Goal: Task Accomplishment & Management: Use online tool/utility

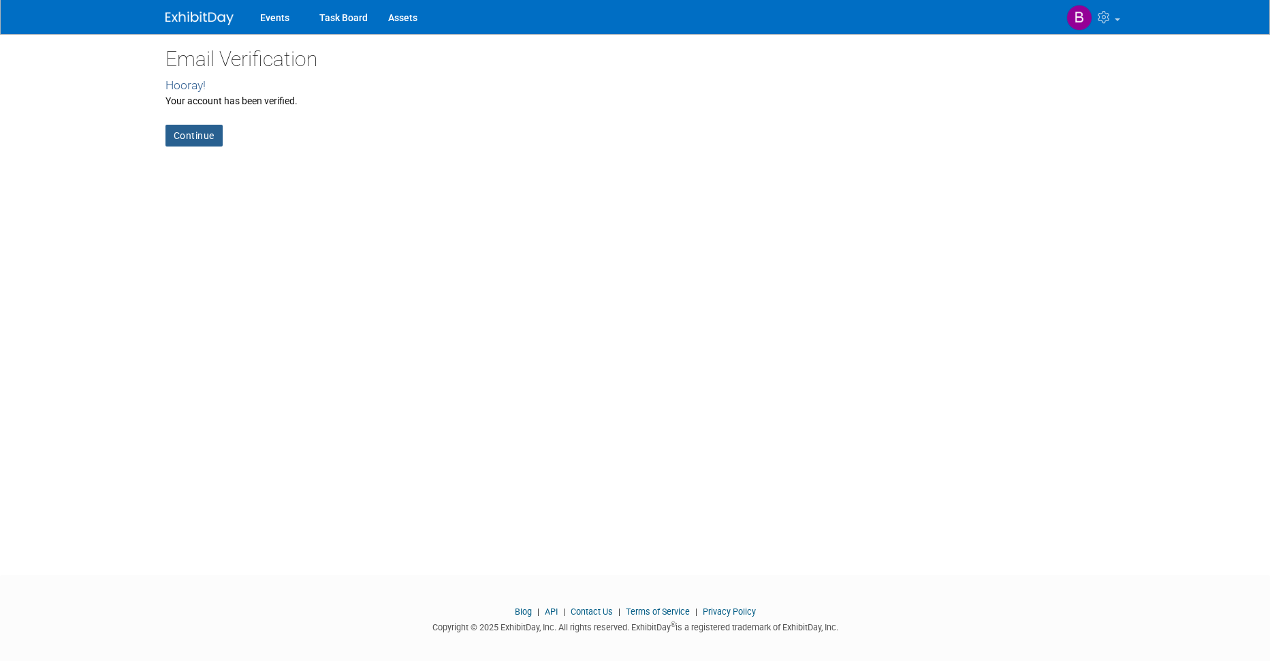
click at [194, 137] on link "Continue" at bounding box center [193, 136] width 57 height 22
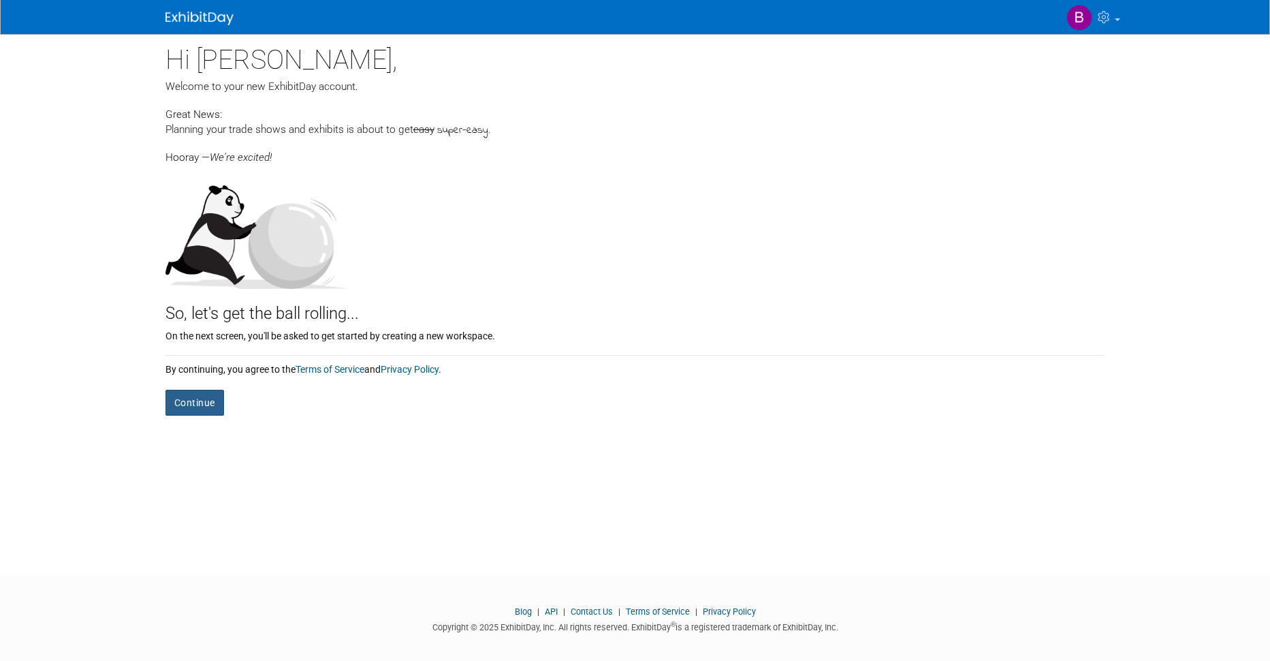
click at [188, 401] on button "Continue" at bounding box center [194, 403] width 59 height 26
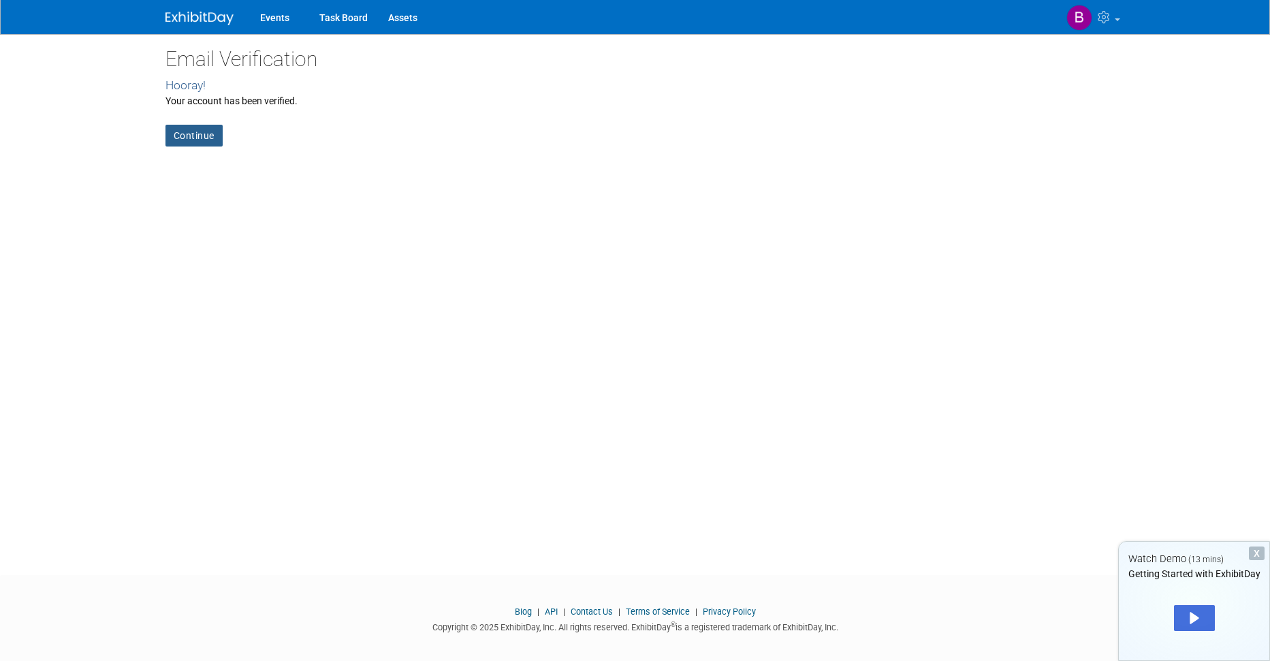
click at [192, 131] on link "Continue" at bounding box center [193, 136] width 57 height 22
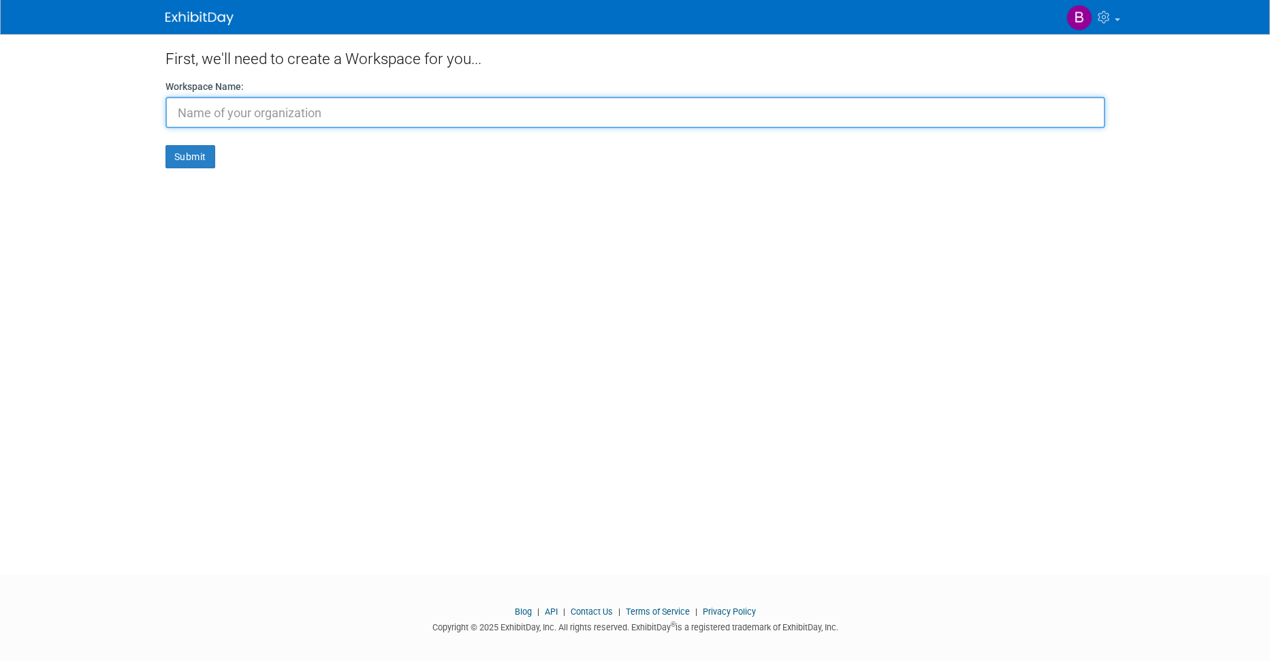
click at [293, 110] on input "text" at bounding box center [635, 112] width 940 height 31
paste input "CASTSOFTWARE"
click at [208, 111] on input "CASTSOFTWARE" at bounding box center [635, 112] width 940 height 31
type input "CAST SOFTWARE"
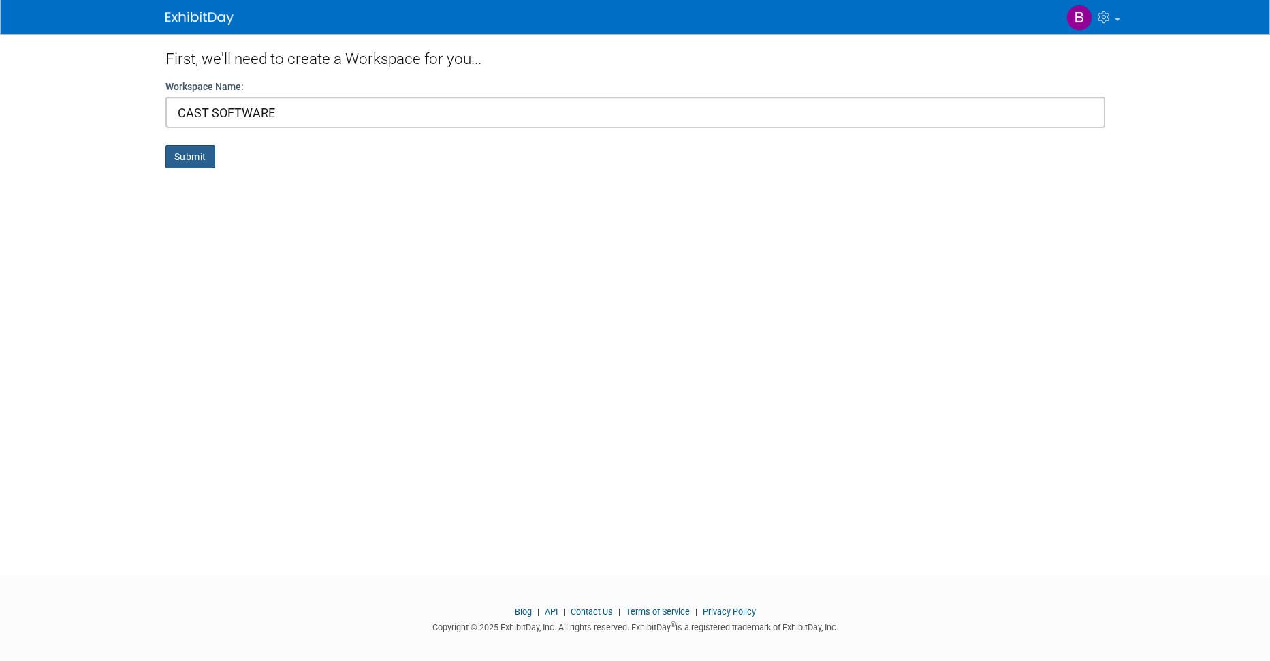
click at [182, 156] on button "Submit" at bounding box center [190, 156] width 50 height 23
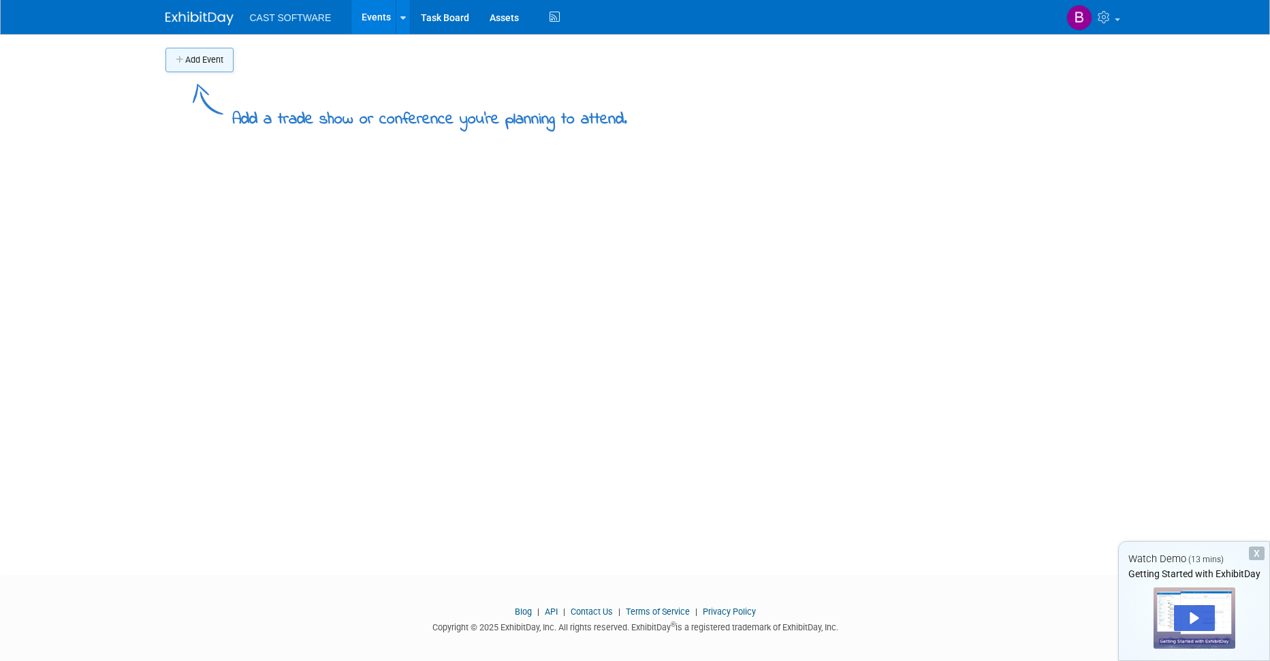
click at [202, 61] on button "Add Event" at bounding box center [199, 60] width 68 height 25
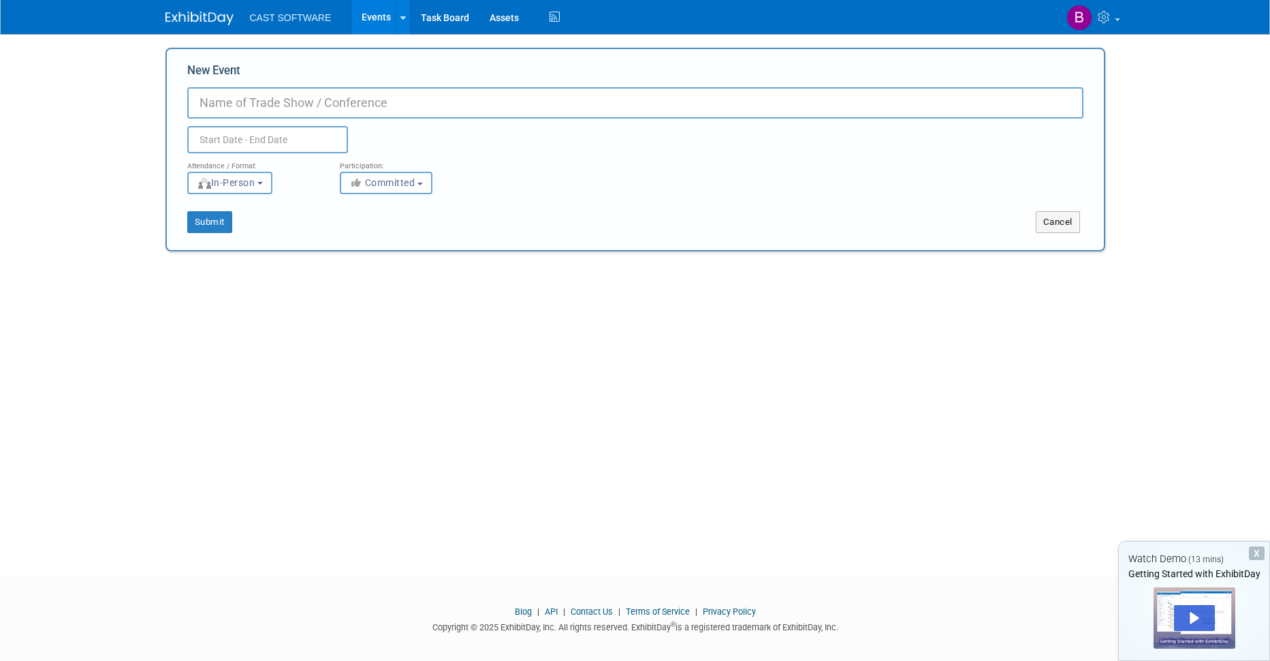
paste input "CASTSOFTWARE"
click at [231, 101] on input "CASTSOFTWARE" at bounding box center [635, 102] width 896 height 31
type input "CAST SOFTWARE"
click at [257, 142] on input "text" at bounding box center [267, 139] width 161 height 27
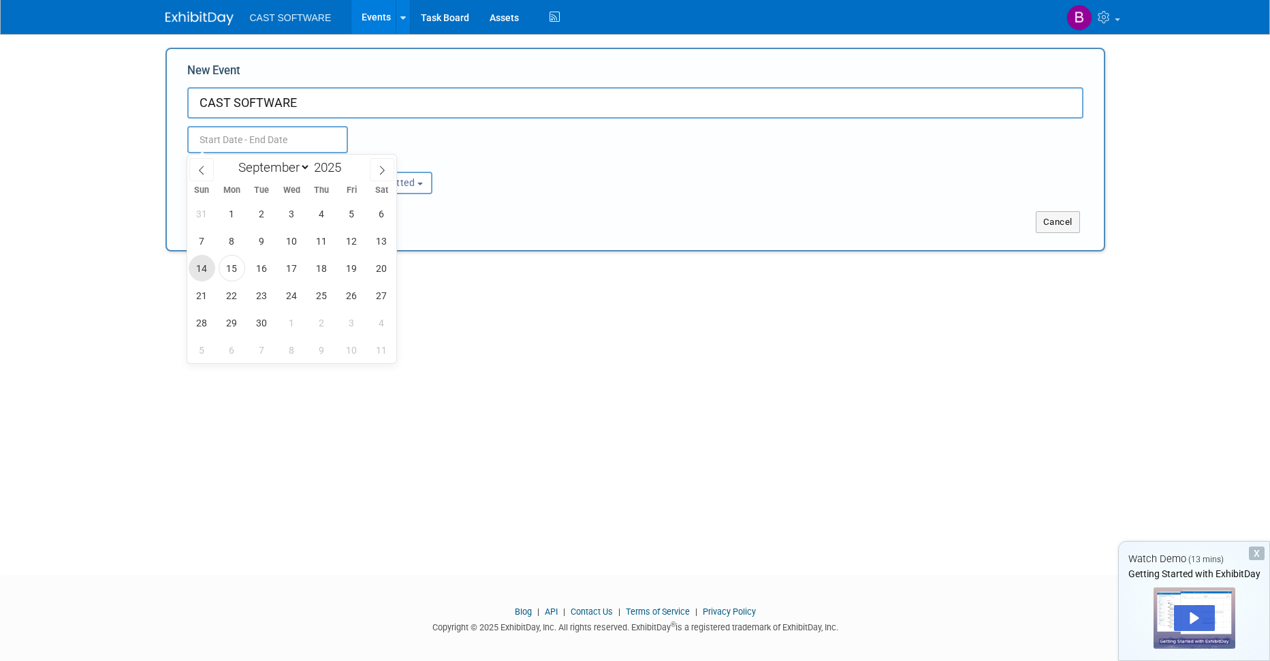
click at [202, 267] on span "14" at bounding box center [202, 268] width 27 height 27
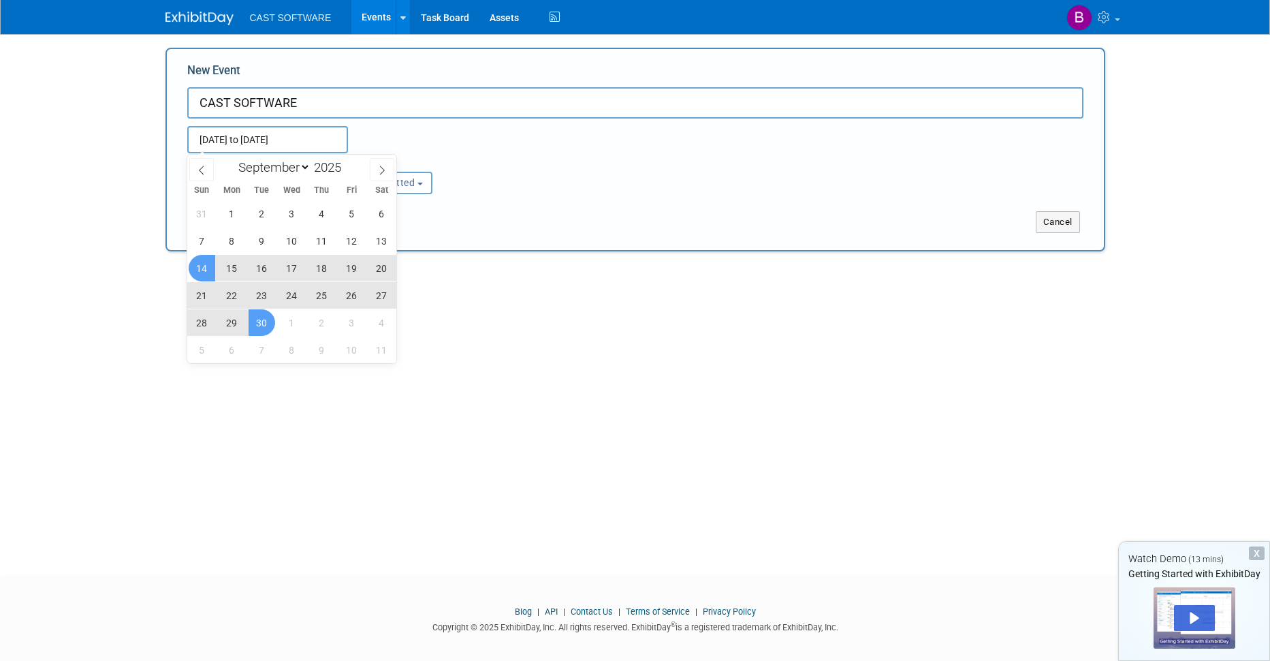
click at [253, 326] on span "30" at bounding box center [262, 322] width 27 height 27
type input "Sep 14, 2025 to Sep 30, 2025"
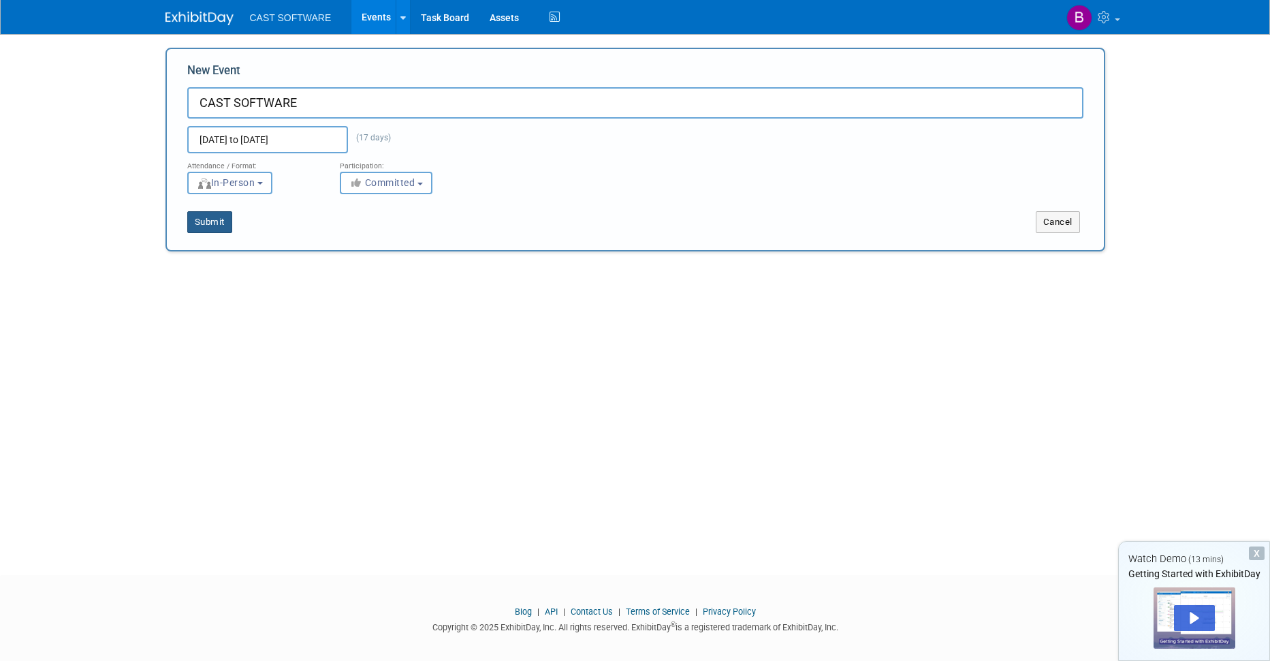
click at [206, 221] on button "Submit" at bounding box center [209, 222] width 45 height 22
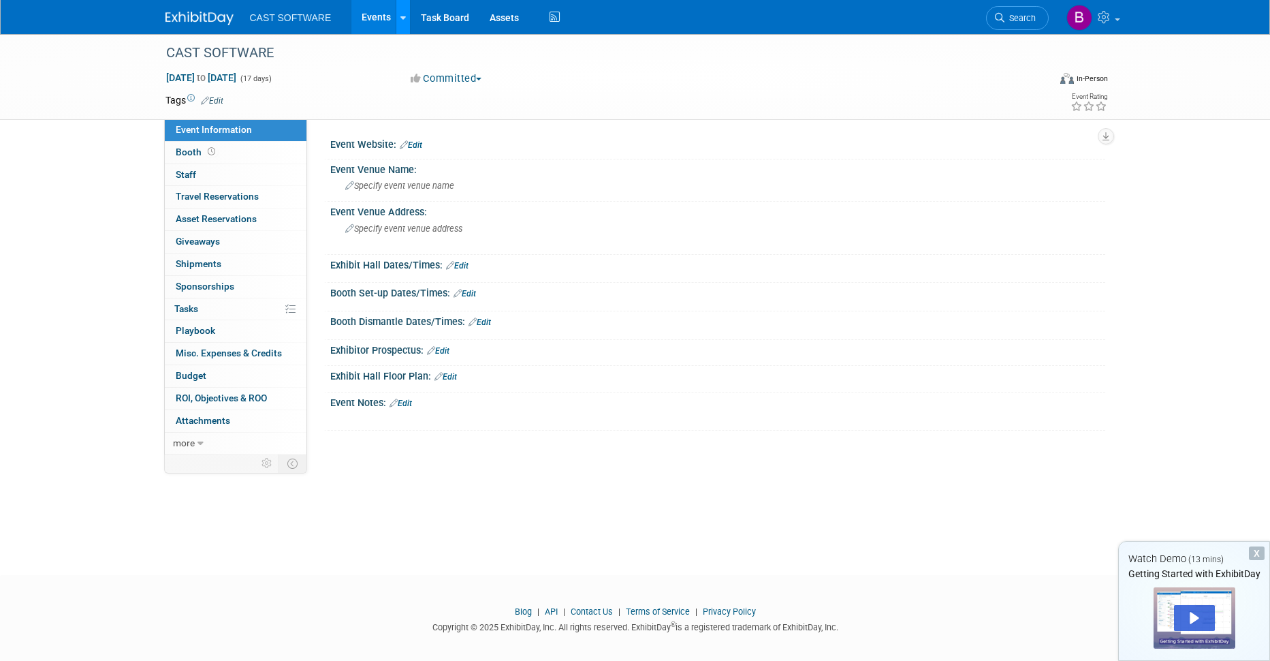
click at [405, 16] on icon at bounding box center [402, 18] width 5 height 9
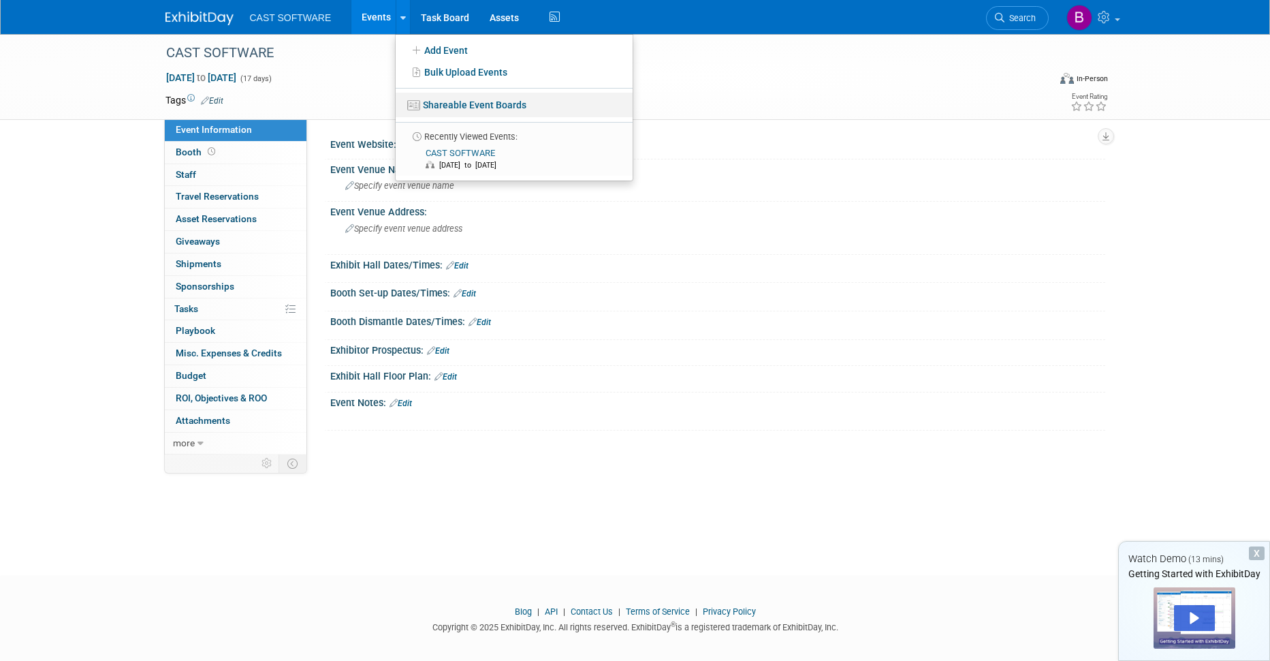
click at [445, 104] on link "Shareable Event Boards" at bounding box center [514, 105] width 237 height 25
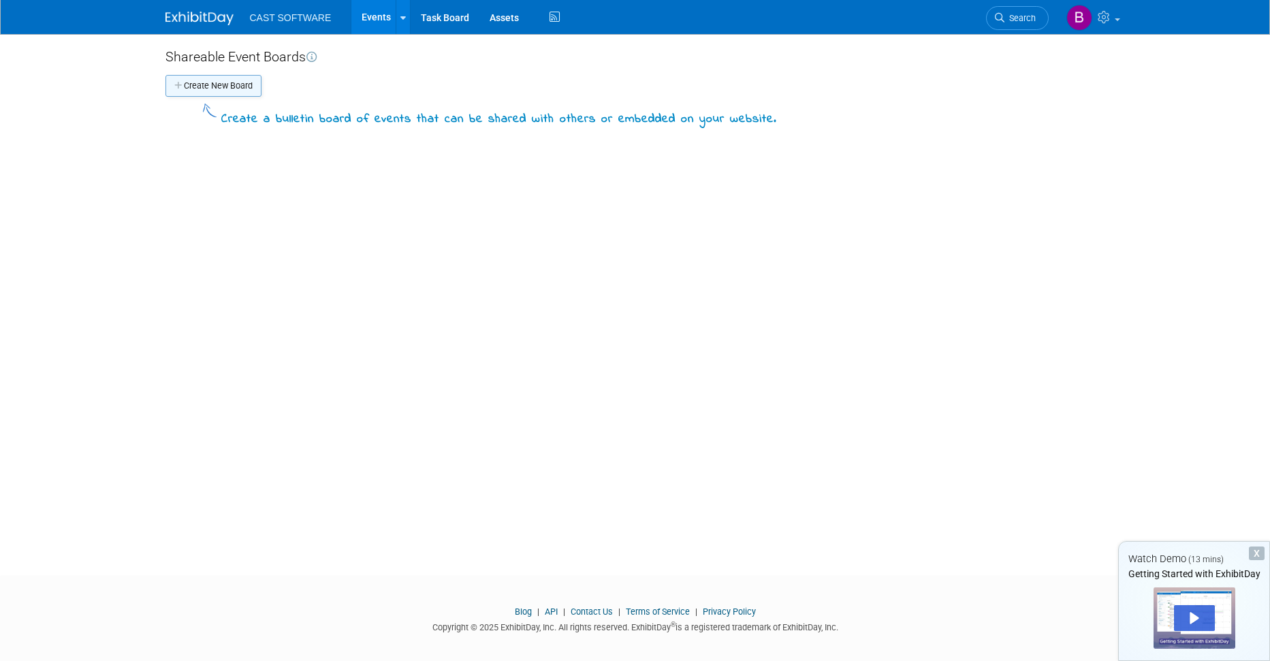
click at [224, 84] on button "Create New Board" at bounding box center [213, 86] width 96 height 22
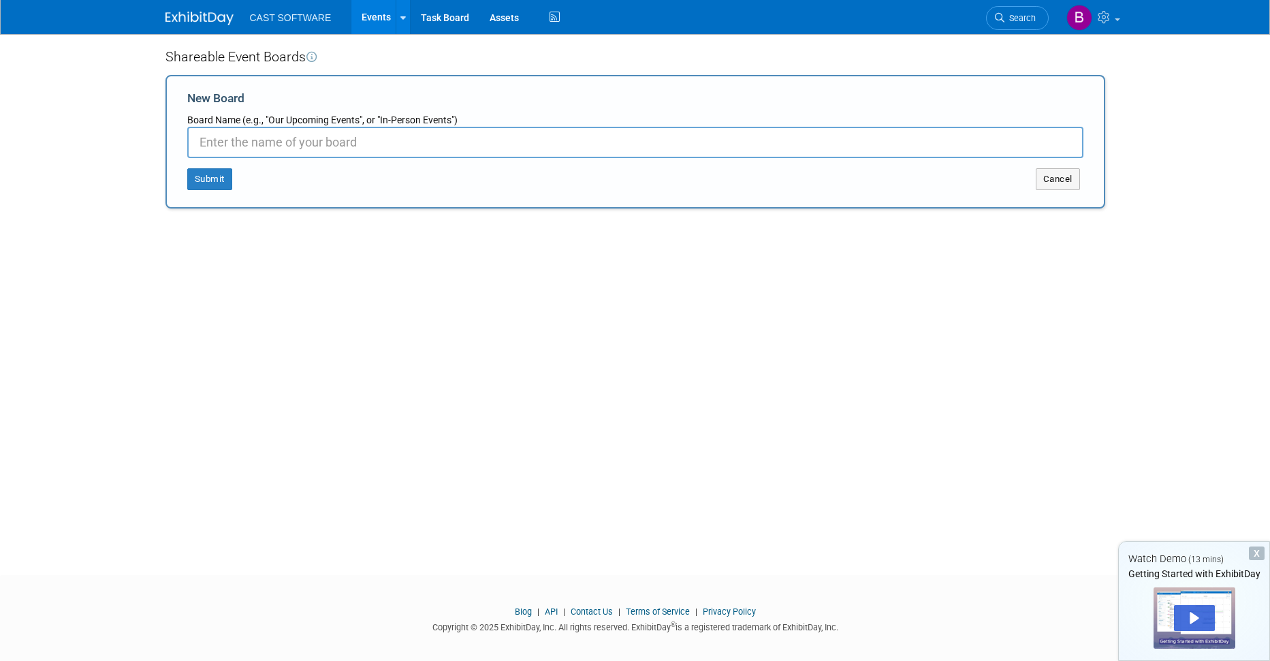
paste input "CAST SOFTWARE"
type input "CAST SOFTWARE"
click at [209, 179] on button "Submit" at bounding box center [209, 179] width 45 height 22
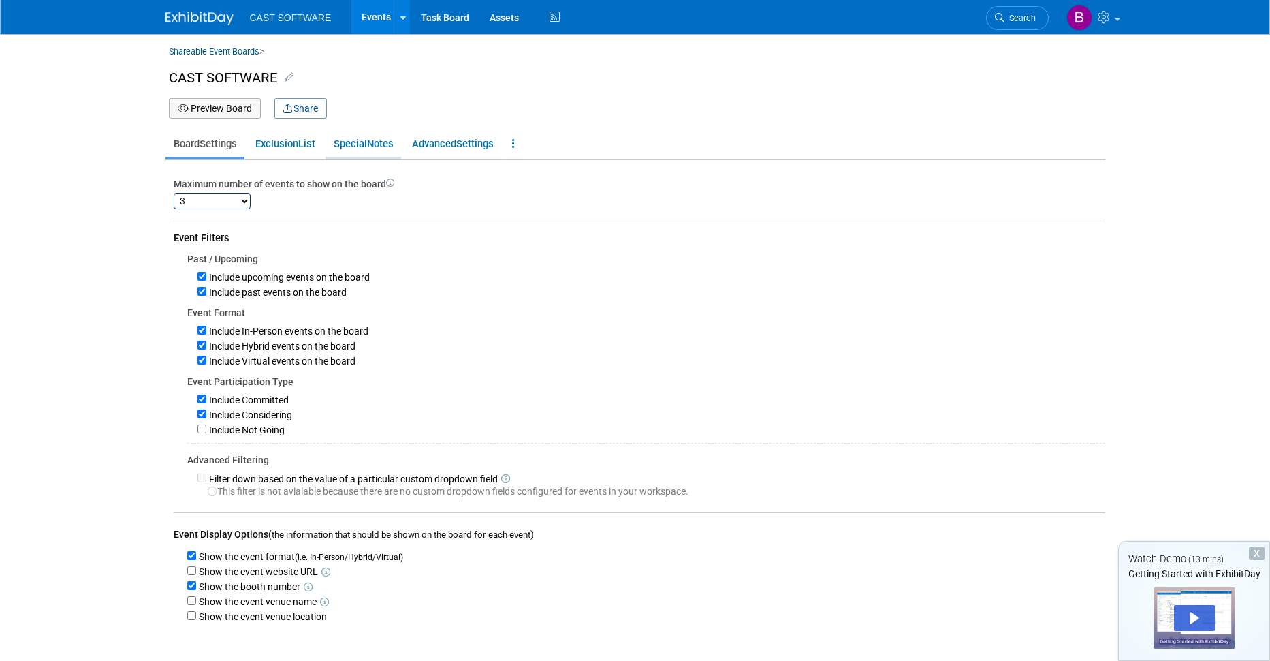
click at [381, 145] on link "Special Notes" at bounding box center [364, 144] width 76 height 26
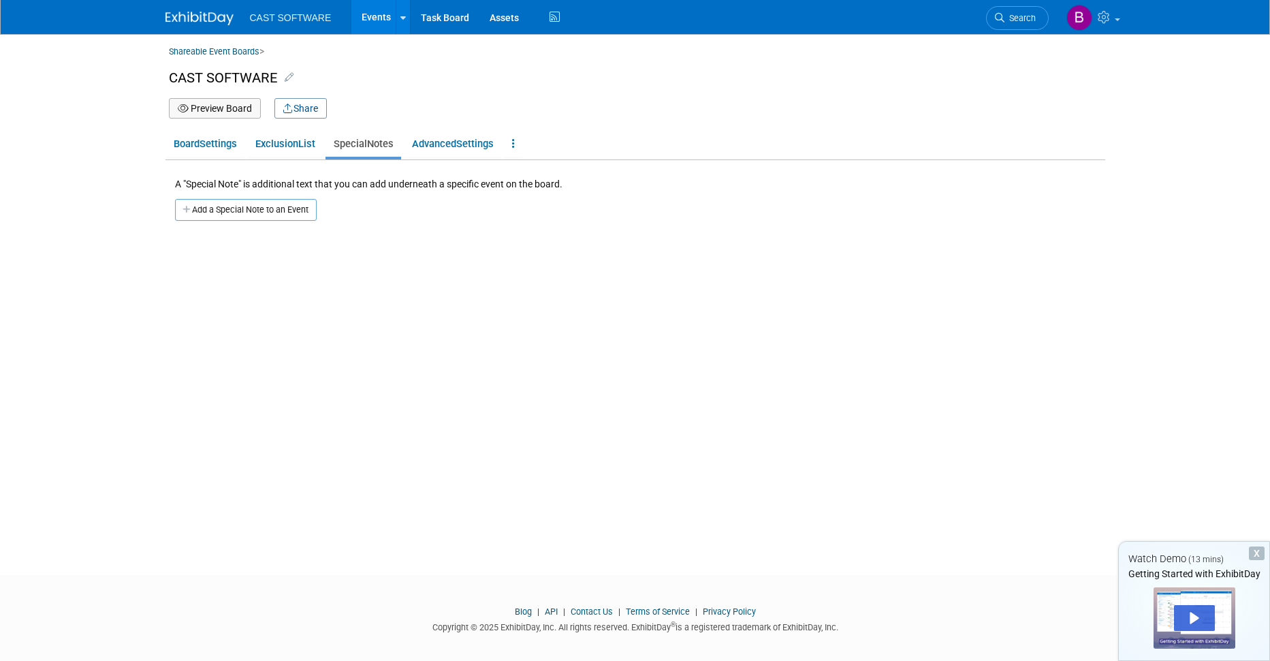
click at [242, 208] on button "Add a Special Note to an Event" at bounding box center [246, 210] width 142 height 22
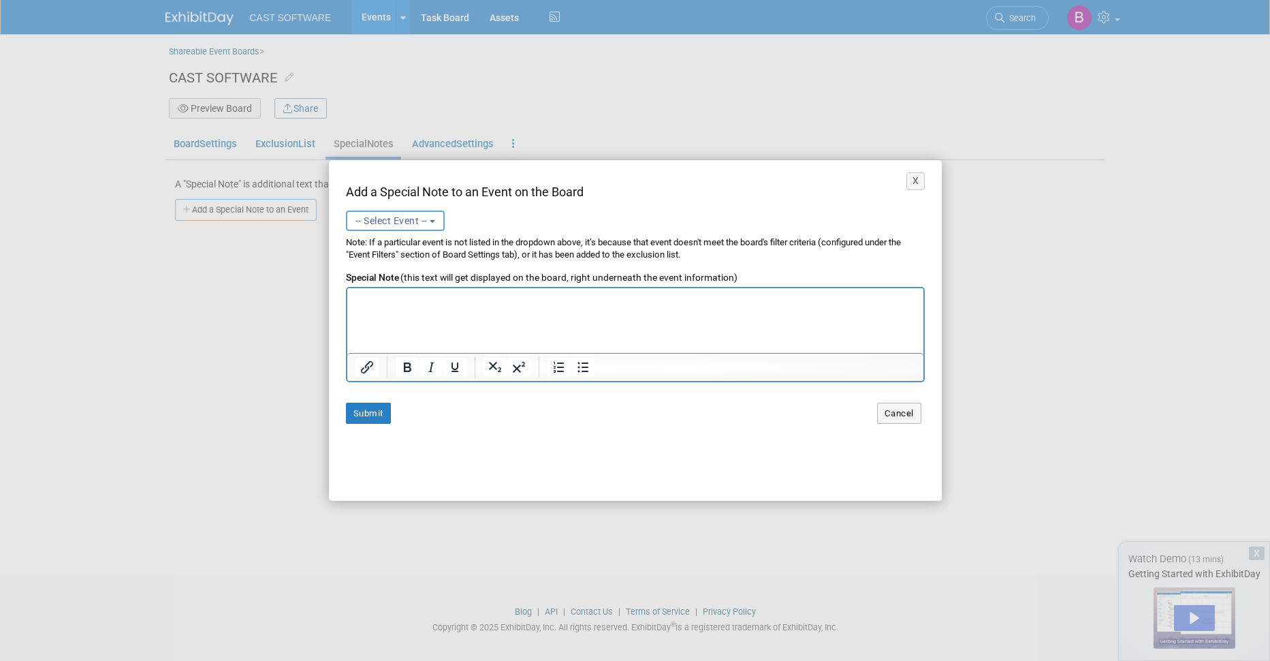
click at [420, 222] on span "-- Select Event --" at bounding box center [392, 220] width 72 height 11
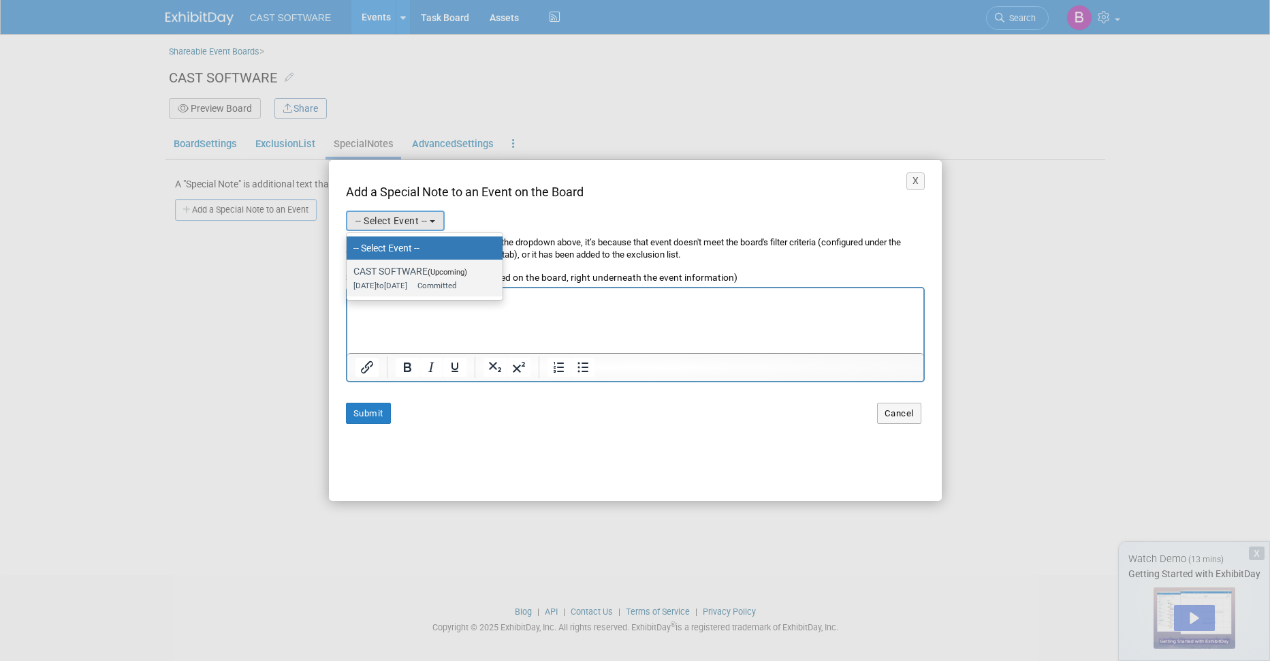
click at [384, 270] on label "CAST SOFTWARE (Upcoming) [DATE] to [DATE] Committed" at bounding box center [421, 277] width 136 height 31
click at [349, 270] on input "CAST SOFTWARE (Upcoming) [DATE] to [DATE] Committed" at bounding box center [344, 271] width 9 height 9
select select "11151677"
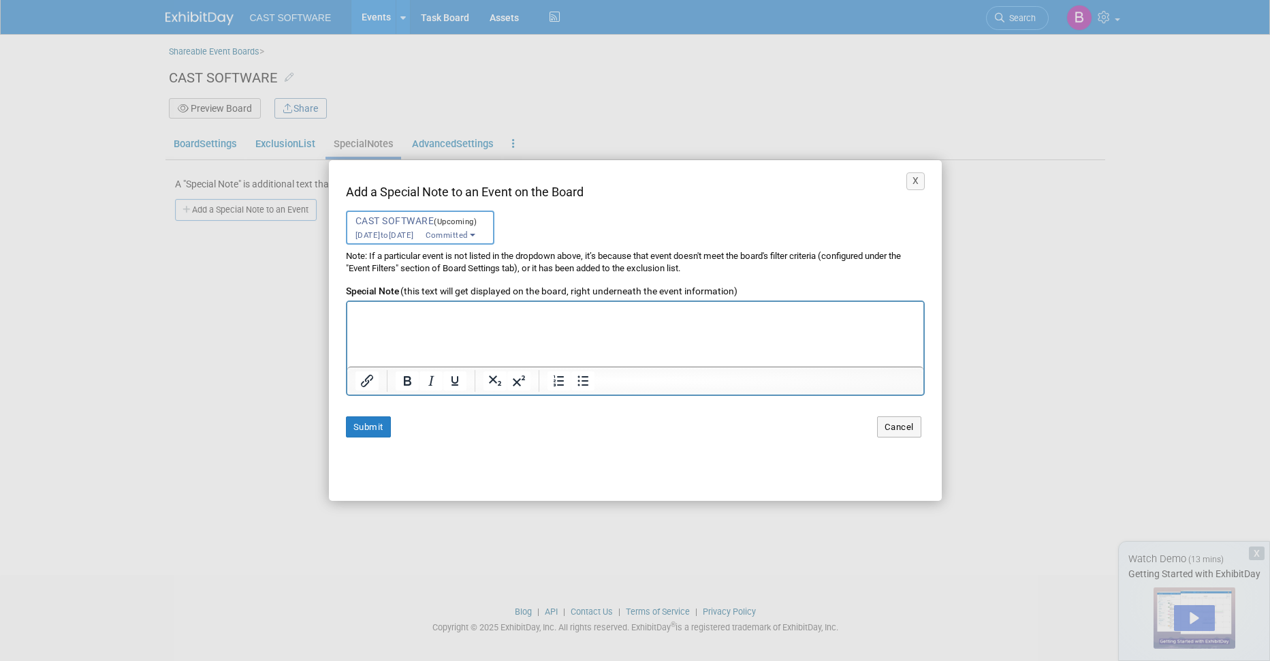
click at [443, 316] on p "Rich Text Area. Press ALT-0 for help." at bounding box center [635, 313] width 562 height 13
paste body "Rich Text Area. Press ALT-0 for help."
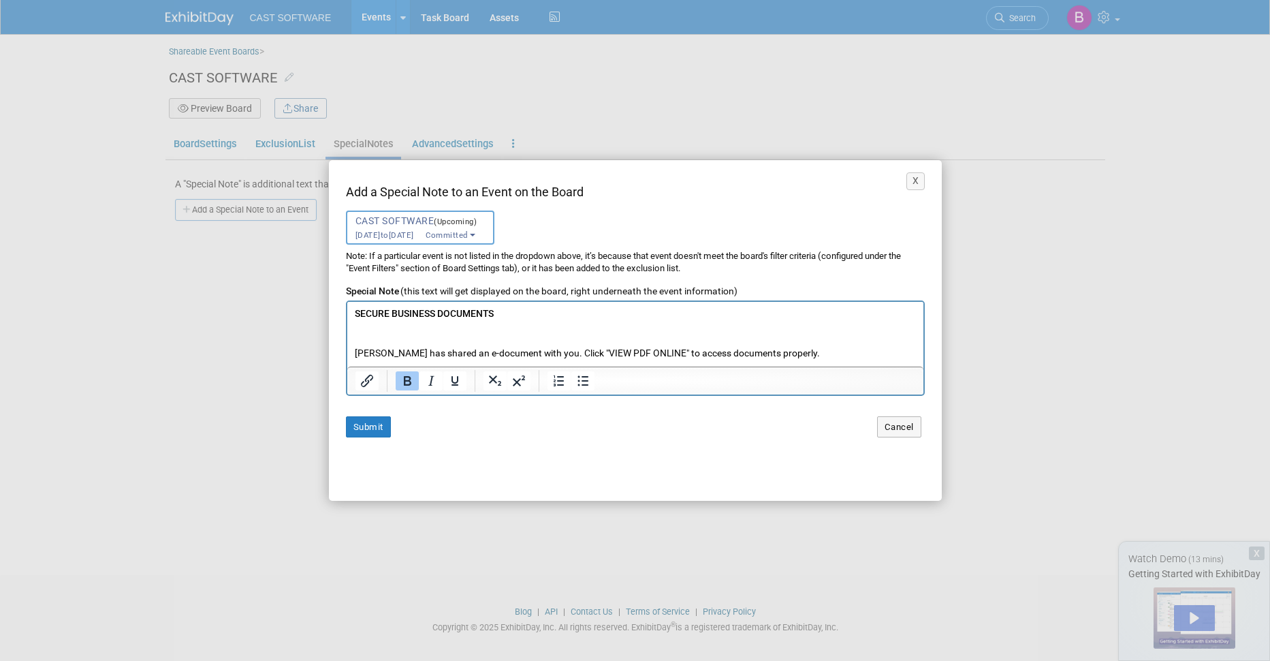
scroll to position [137, 0]
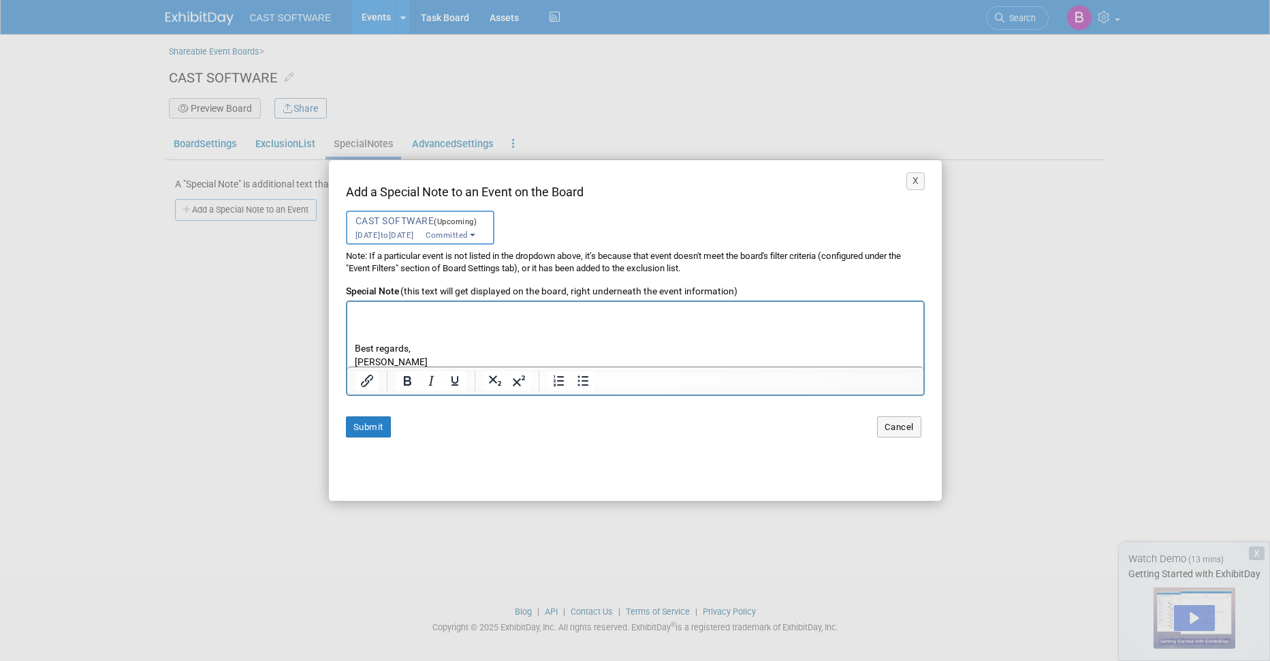
click at [424, 336] on p "SECURE BUSINESS DOCUMENTS [PERSON_NAME] has shared an e-document with you. Clic…" at bounding box center [635, 269] width 562 height 198
drag, startPoint x: 404, startPoint y: 358, endPoint x: 356, endPoint y: 366, distance: 48.3
click at [356, 366] on html "SECURE BUSINESS DOCUMENTS [PERSON_NAME] has shared an e-document with you. Clic…" at bounding box center [635, 265] width 576 height 204
click at [360, 363] on p "SECURE BUSINESS DOCUMENTS [PERSON_NAME] has shared an e-document with you. Clic…" at bounding box center [635, 267] width 562 height 198
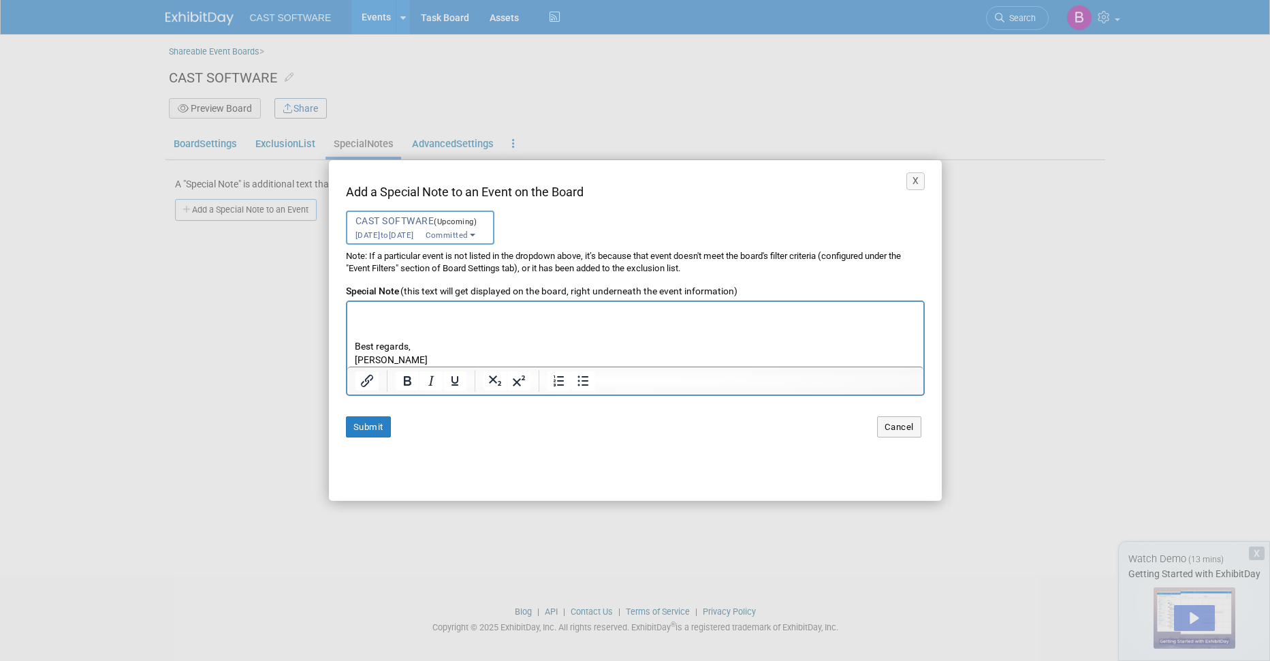
click at [381, 361] on p "SECURE BUSINESS DOCUMENTS [PERSON_NAME] has shared an e-document with you. Clic…" at bounding box center [635, 267] width 562 height 198
click at [409, 351] on p "SECURE BUSINESS DOCUMENTS [PERSON_NAME] has shared an e-document with you. Clic…" at bounding box center [635, 267] width 562 height 198
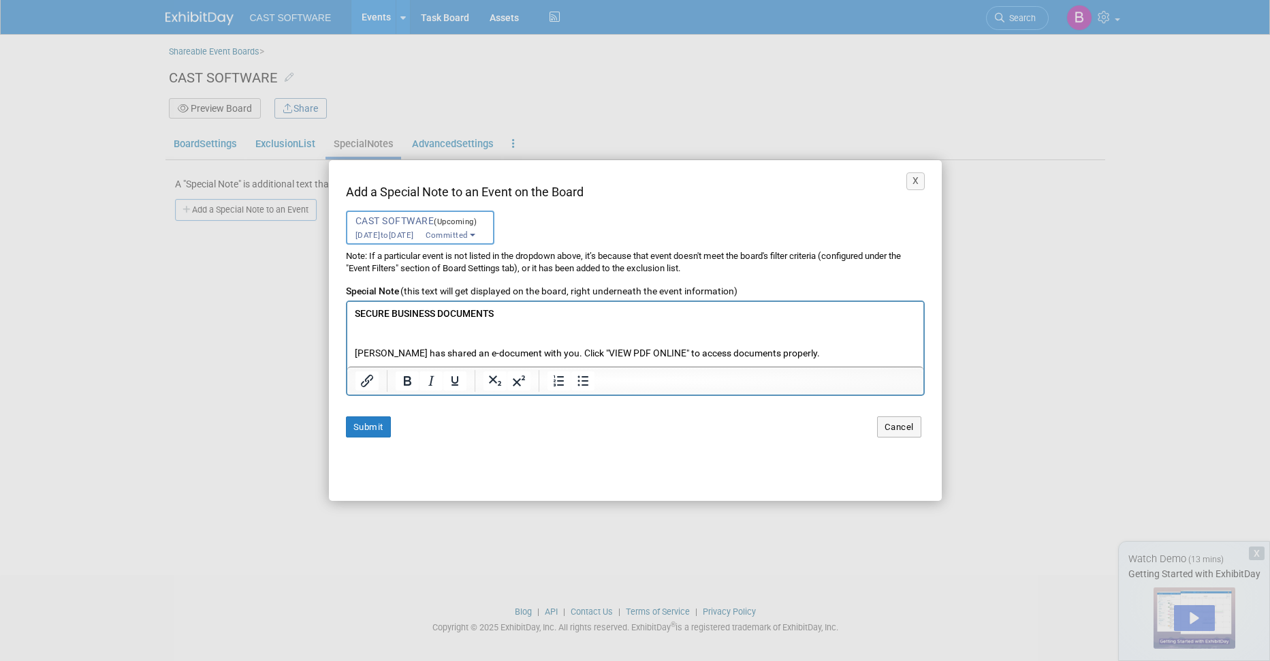
click at [392, 352] on p "SECURE BUSINESS DOCUMENTS [PERSON_NAME] has shared an e-document with you. Clic…" at bounding box center [635, 406] width 562 height 198
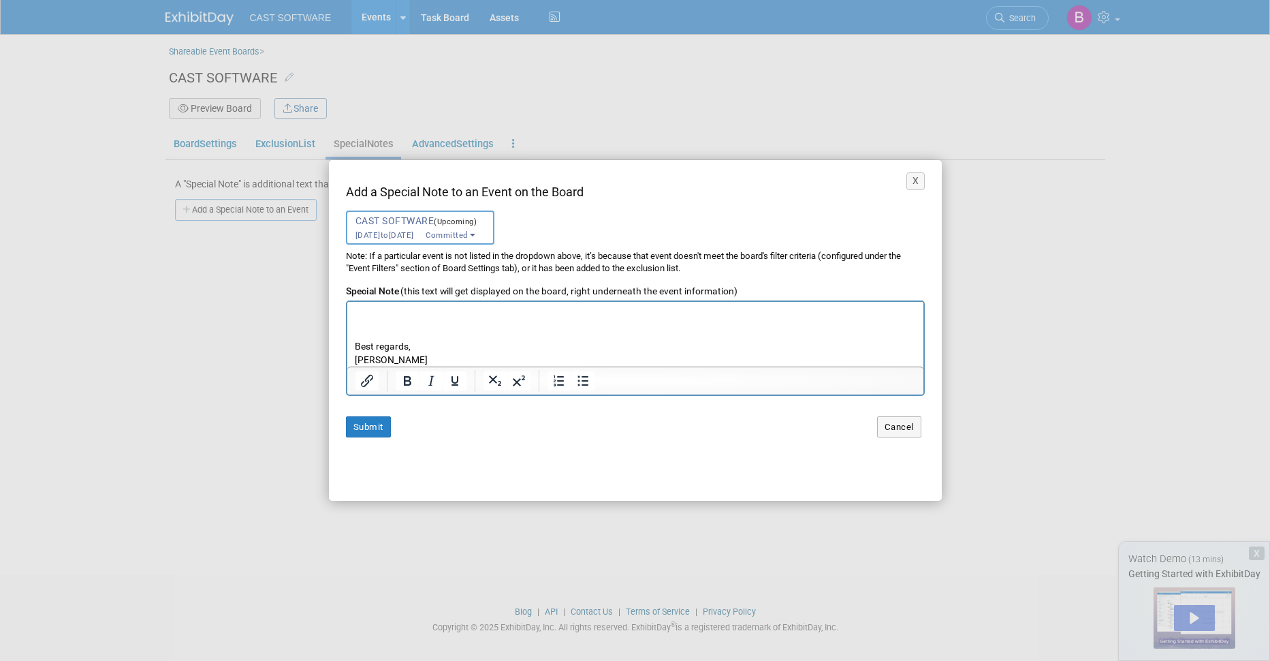
click at [679, 338] on p "SECURE BUSINESS DOCUMENTS [PERSON_NAME] has shared an e-document with you. Clic…" at bounding box center [635, 267] width 562 height 198
click at [613, 332] on p "SECURE BUSINESS DOCUMENTS [PERSON_NAME] has shared an e-document with you. Clic…" at bounding box center [635, 374] width 562 height 198
click at [390, 368] on b "VIEW PDF ONLINE" at bounding box center [393, 373] width 78 height 11
click at [396, 368] on b "VIEW PDF ONLINE" at bounding box center [393, 373] width 78 height 11
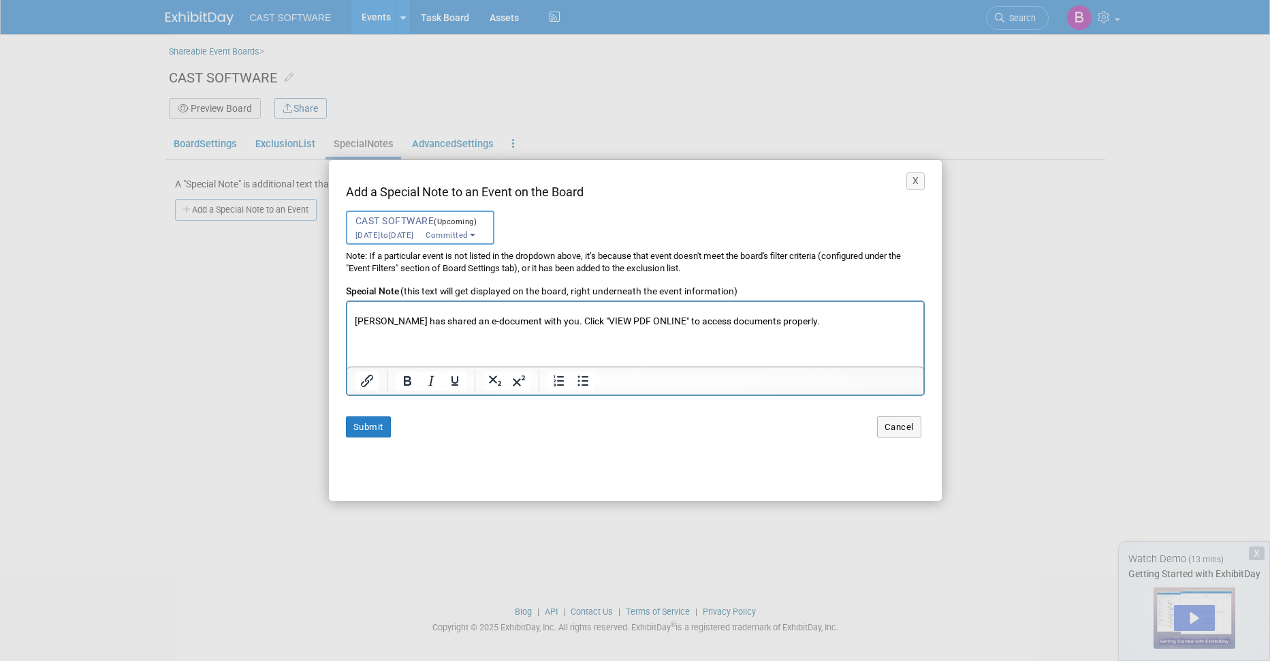
click at [396, 368] on b "VIEW PDF ONLINE" at bounding box center [393, 373] width 78 height 11
click at [358, 327] on p "SECURE BUSINESS DOCUMENTS [PERSON_NAME] has shared an e-document with you. Clic…" at bounding box center [635, 308] width 562 height 198
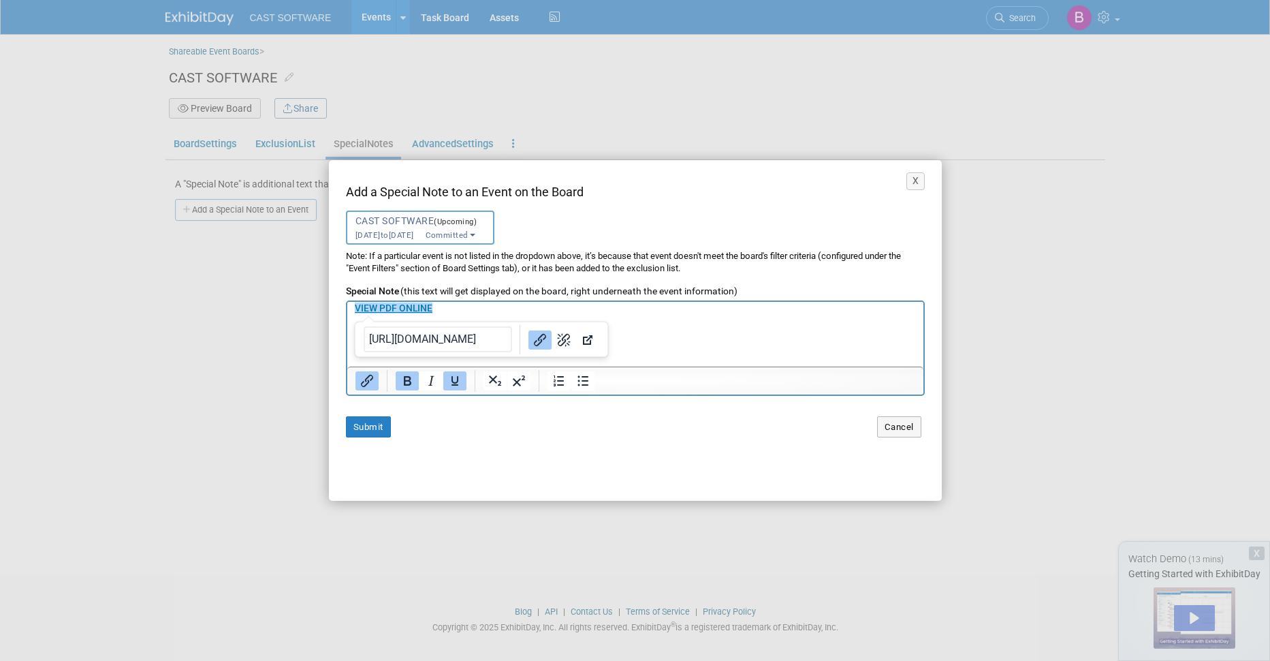
click at [408, 343] on input "[URL][DOMAIN_NAME]" at bounding box center [438, 339] width 148 height 26
type input "[URL][DOMAIN_NAME]"
click at [420, 304] on b "﻿VIEW PDF ONLINE" at bounding box center [393, 307] width 78 height 11
click at [383, 332] on p "SECURE BUSINESS DOCUMENTS [PERSON_NAME] has shared an e-document with you. Clic…" at bounding box center [635, 308] width 562 height 198
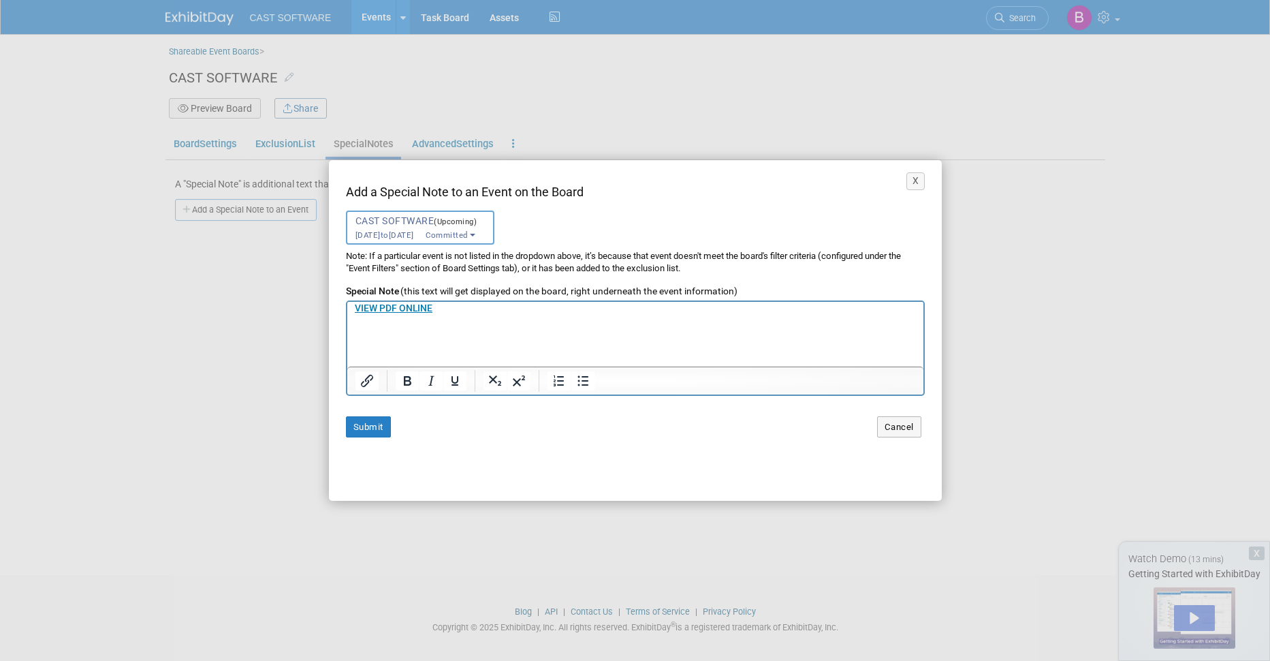
scroll to position [30, 0]
click at [363, 427] on button "Submit" at bounding box center [368, 426] width 45 height 21
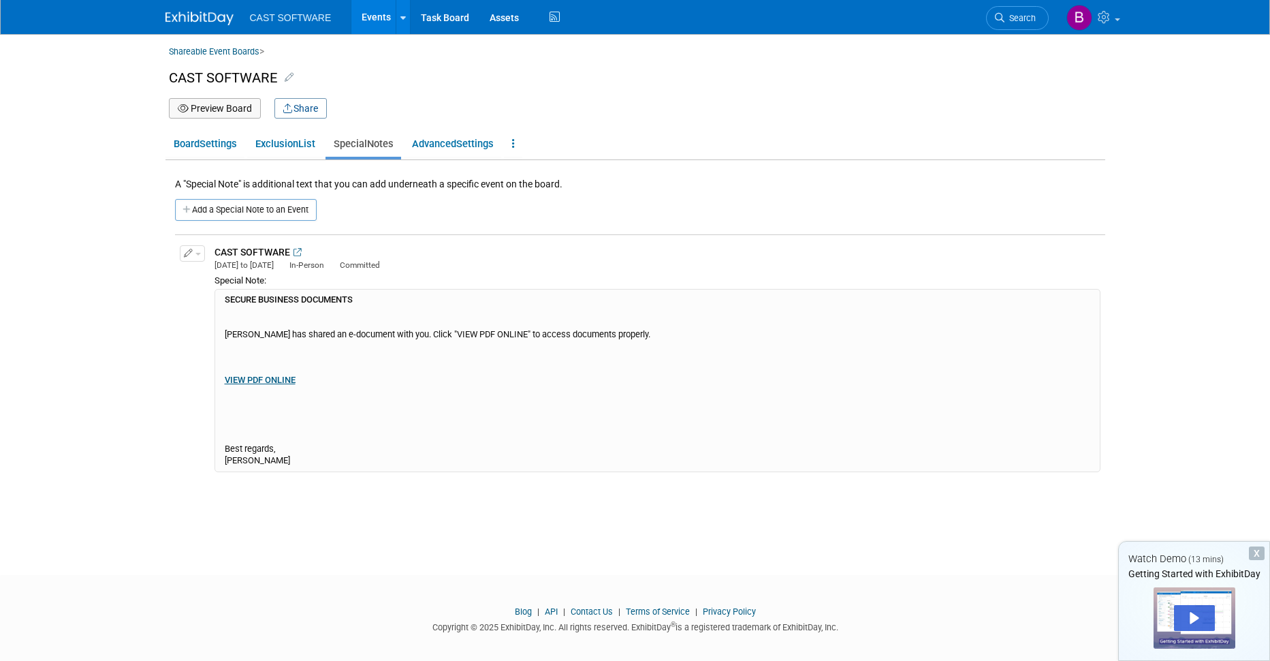
click at [284, 306] on div "SECURE BUSINESS DOCUMENTS [PERSON_NAME] has shared an e-document with you. Clic…" at bounding box center [658, 380] width 886 height 183
click at [198, 251] on button "button" at bounding box center [192, 253] width 25 height 16
click at [206, 274] on button "Edit Note" at bounding box center [234, 275] width 108 height 18
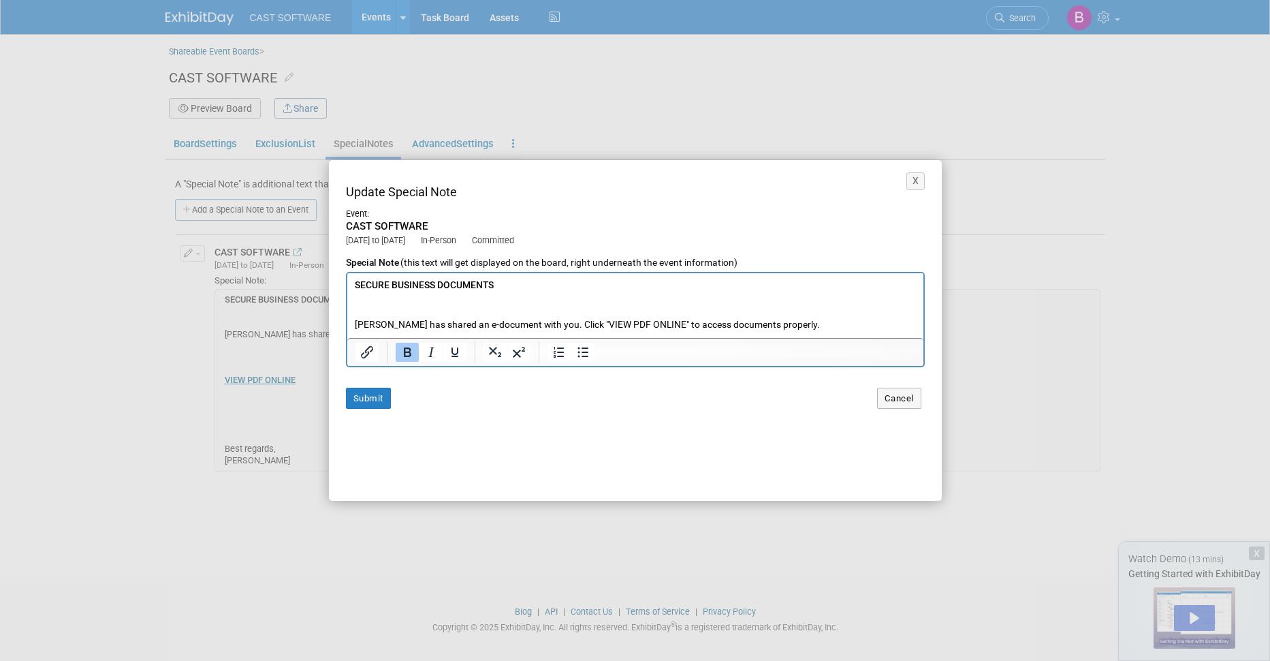
scroll to position [0, 0]
click at [356, 282] on b "SECURE BUSINESS DOCUMENTS" at bounding box center [423, 284] width 139 height 11
click at [368, 400] on button "Submit" at bounding box center [368, 398] width 45 height 21
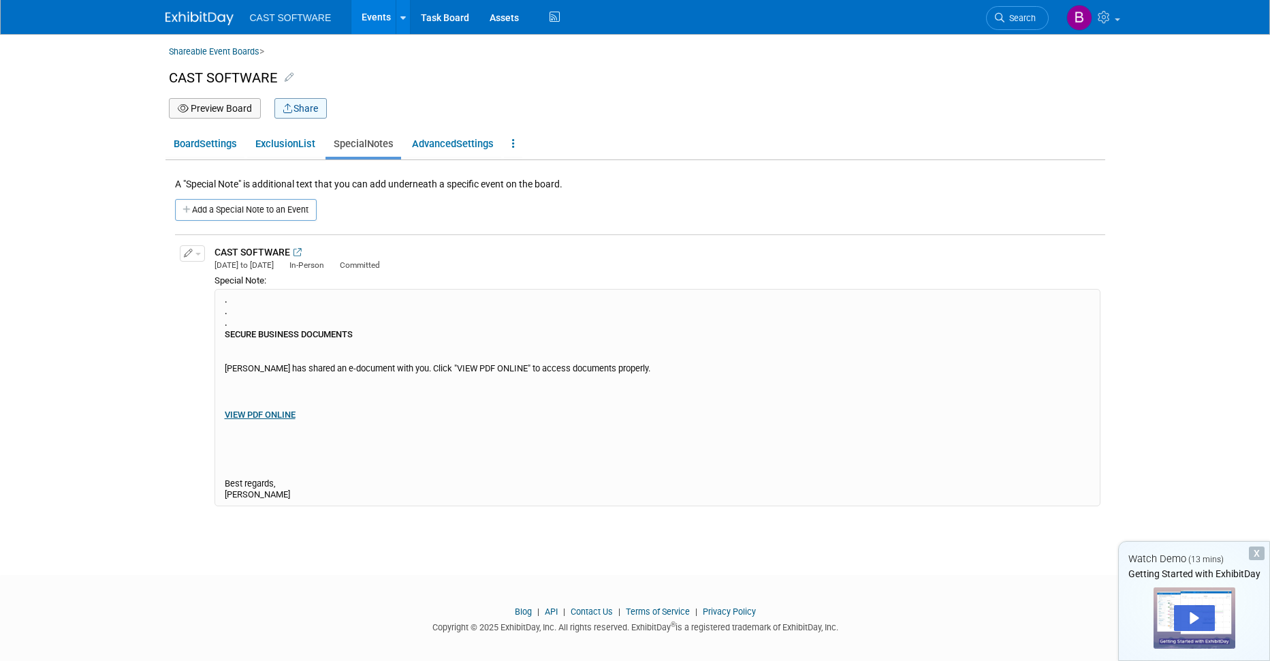
click at [305, 104] on button "Share" at bounding box center [300, 108] width 52 height 20
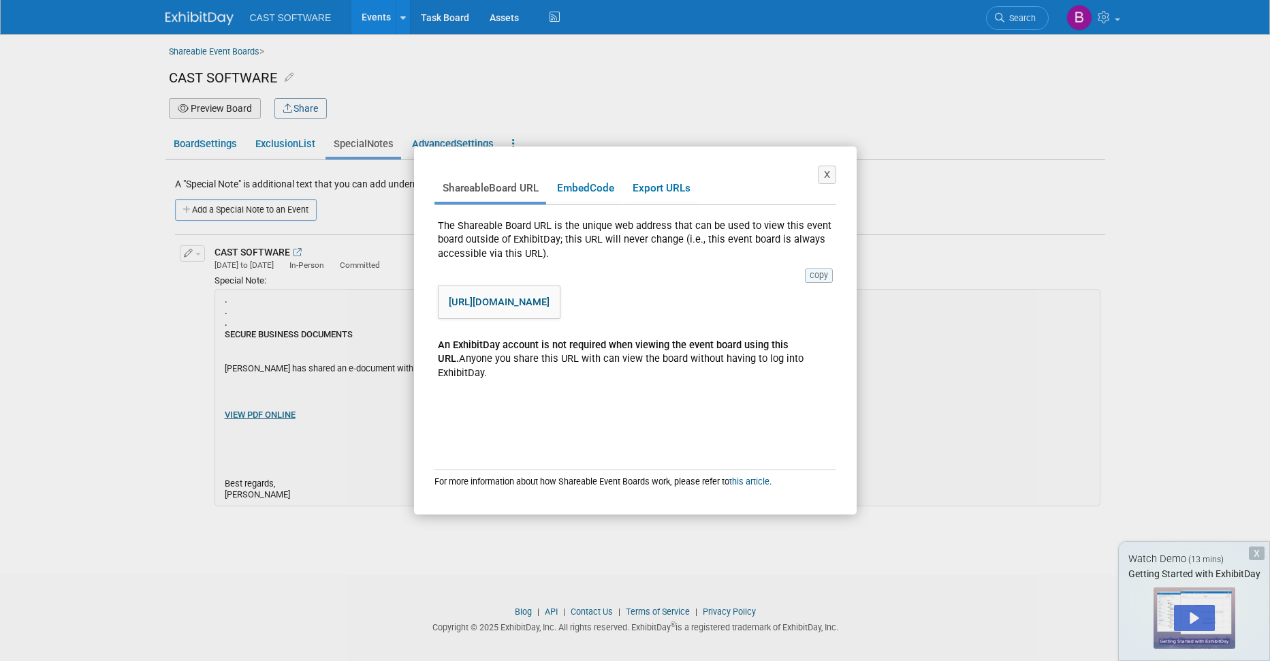
click at [819, 275] on button "copy" at bounding box center [819, 275] width 28 height 14
